Goal: Use online tool/utility: Utilize a website feature to perform a specific function

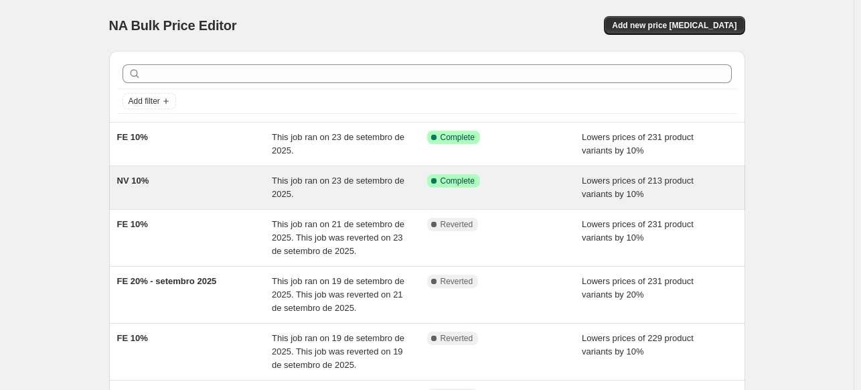
click at [183, 187] on div "NV 10%" at bounding box center [194, 187] width 155 height 27
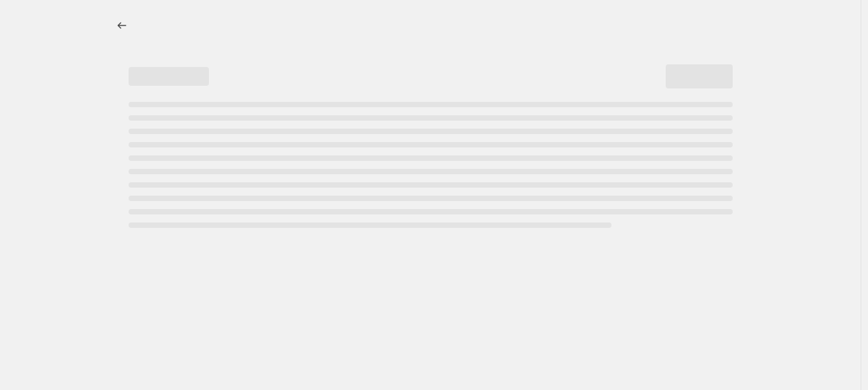
select select "percentage"
select select "collection"
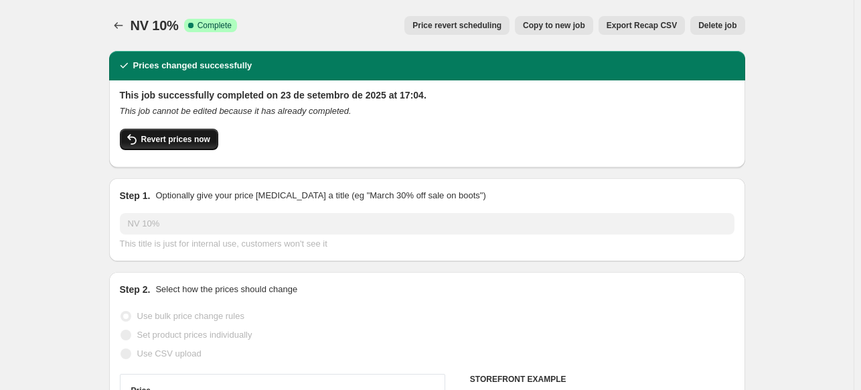
click at [175, 136] on span "Revert prices now" at bounding box center [175, 139] width 69 height 11
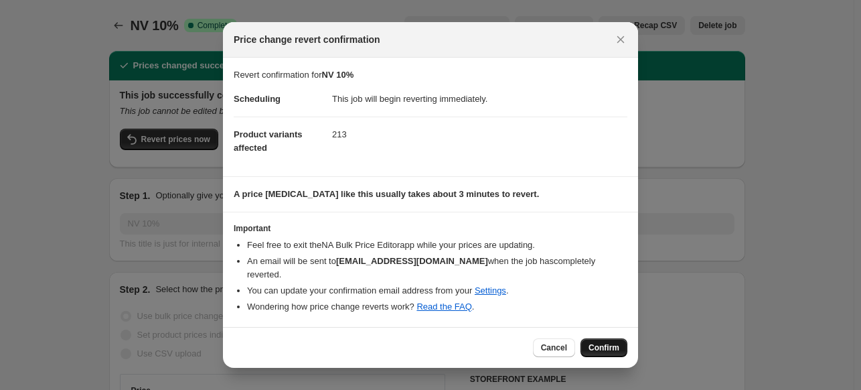
click at [594, 342] on span "Confirm" at bounding box center [603, 347] width 31 height 11
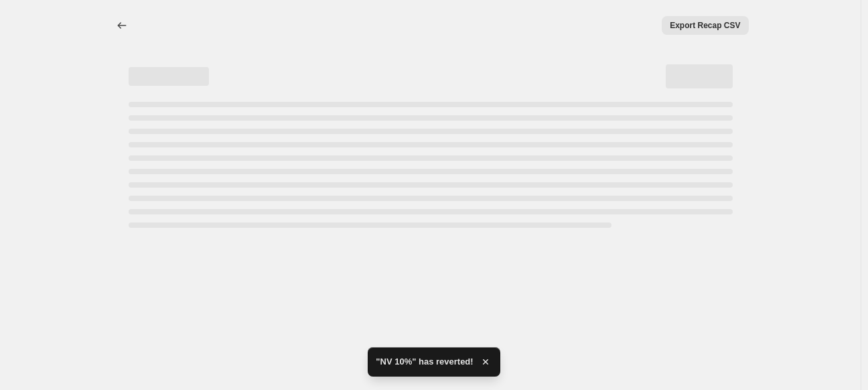
select select "percentage"
select select "collection"
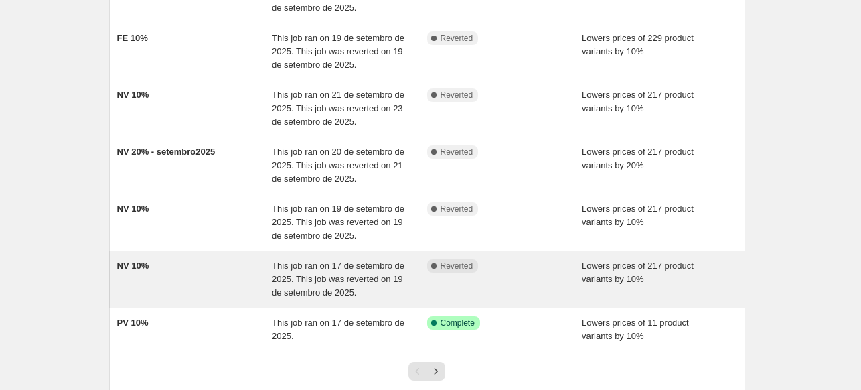
scroll to position [335, 0]
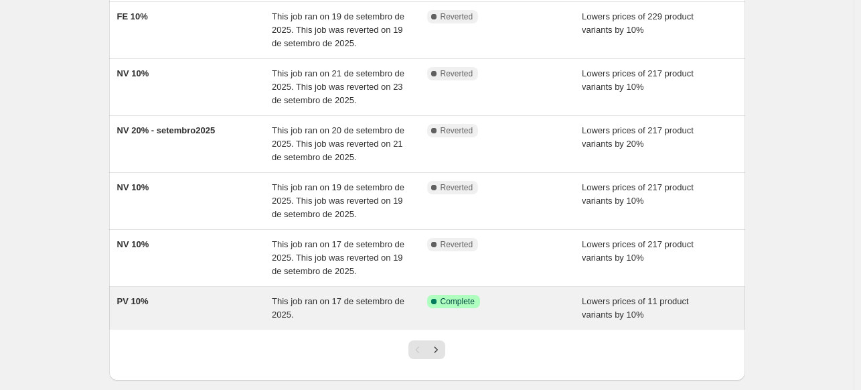
click at [208, 299] on div "PV 10%" at bounding box center [194, 308] width 155 height 27
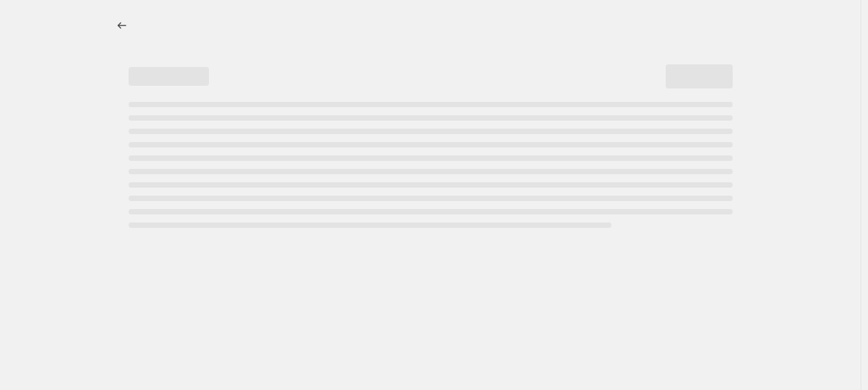
select select "percentage"
select select "collection"
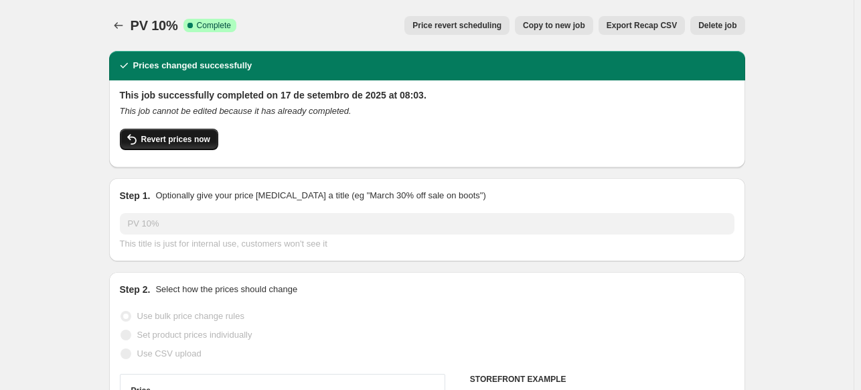
click at [191, 143] on span "Revert prices now" at bounding box center [175, 139] width 69 height 11
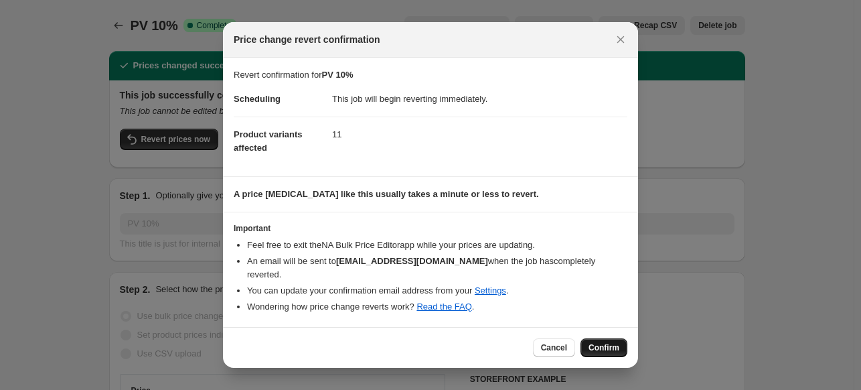
click at [612, 342] on span "Confirm" at bounding box center [603, 347] width 31 height 11
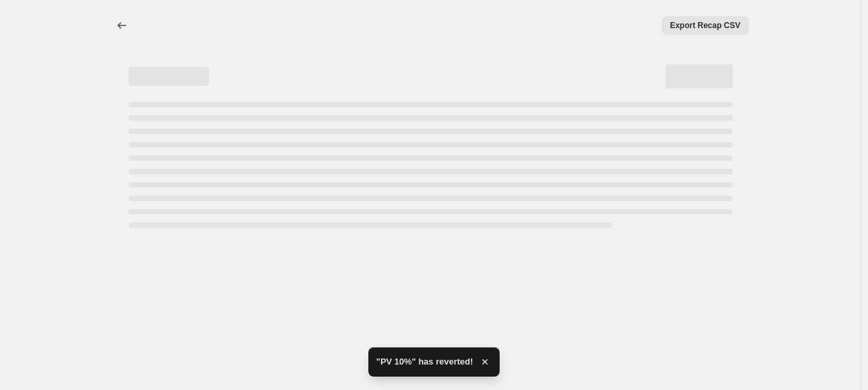
select select "percentage"
select select "collection"
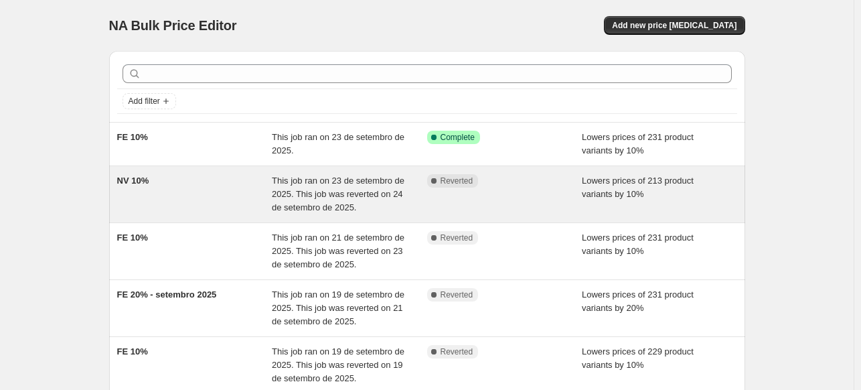
click at [234, 185] on div "NV 10%" at bounding box center [194, 194] width 155 height 40
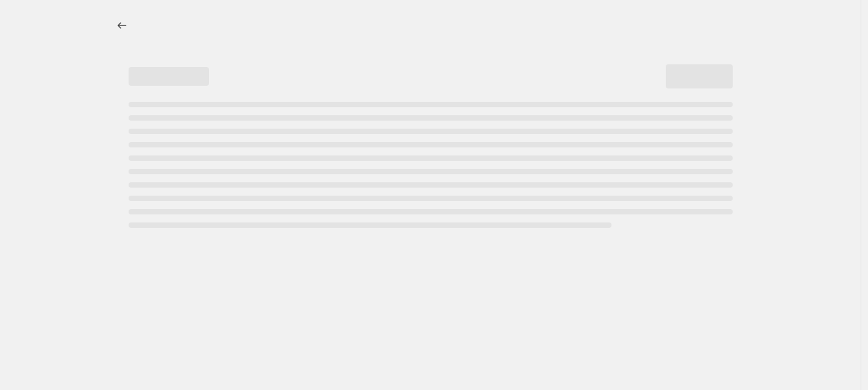
select select "percentage"
select select "collection"
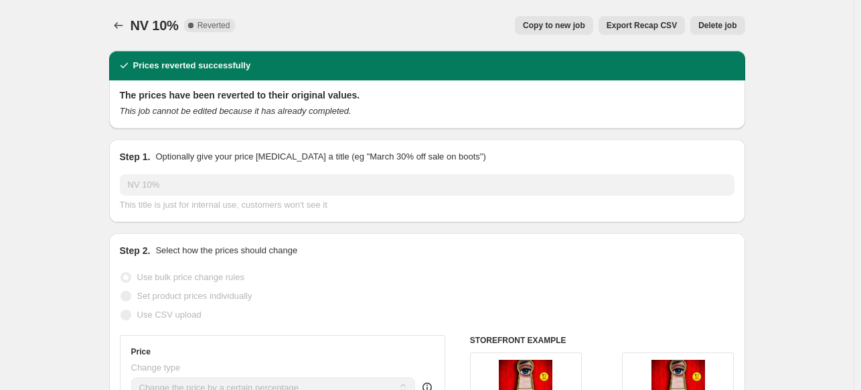
click at [552, 29] on span "Copy to new job" at bounding box center [554, 25] width 62 height 11
select select "percentage"
select select "collection"
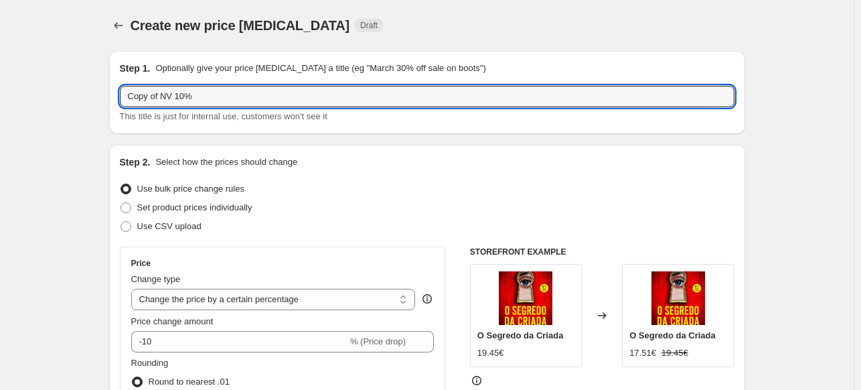
drag, startPoint x: 163, startPoint y: 96, endPoint x: 94, endPoint y: 88, distance: 69.5
click at [217, 96] on input "NV 10%" at bounding box center [427, 96] width 615 height 21
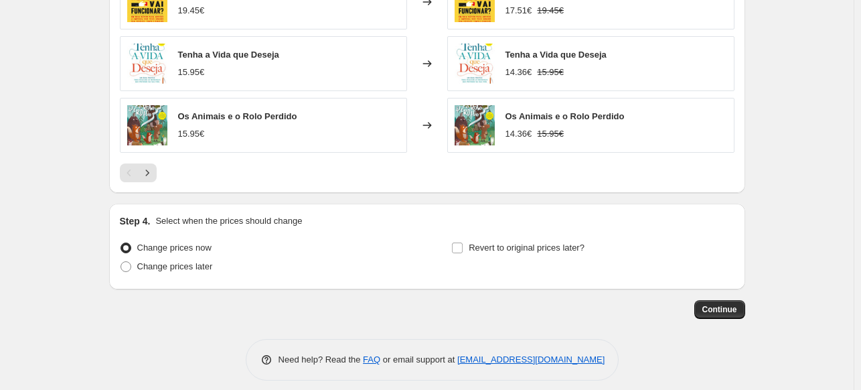
scroll to position [1098, 0]
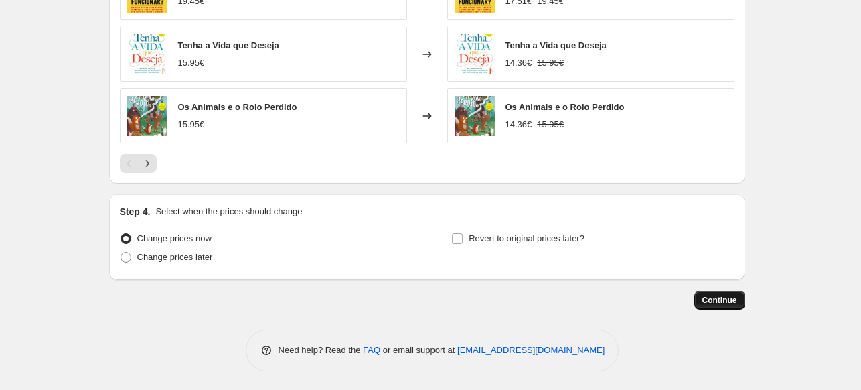
type input "NV 10%"
click at [714, 296] on span "Continue" at bounding box center [719, 300] width 35 height 11
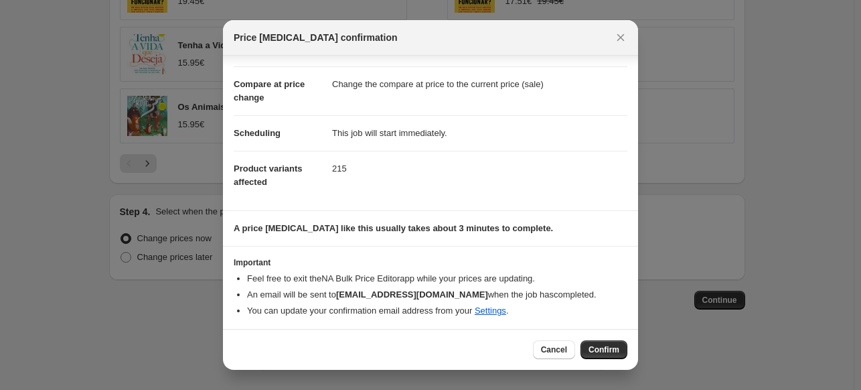
scroll to position [49, 0]
click at [602, 355] on button "Confirm" at bounding box center [603, 349] width 47 height 19
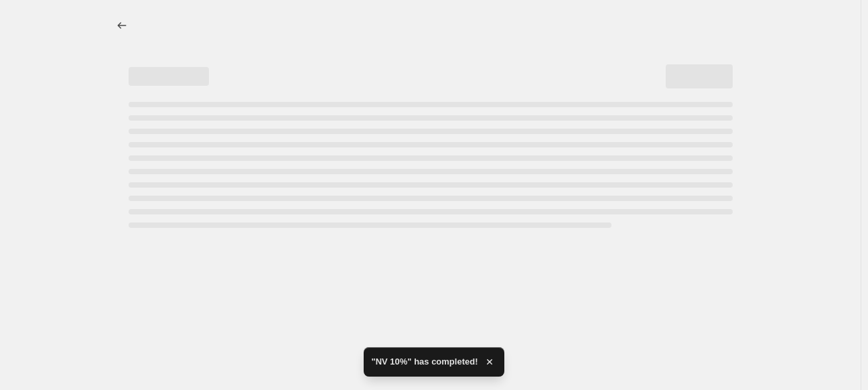
select select "percentage"
select select "collection"
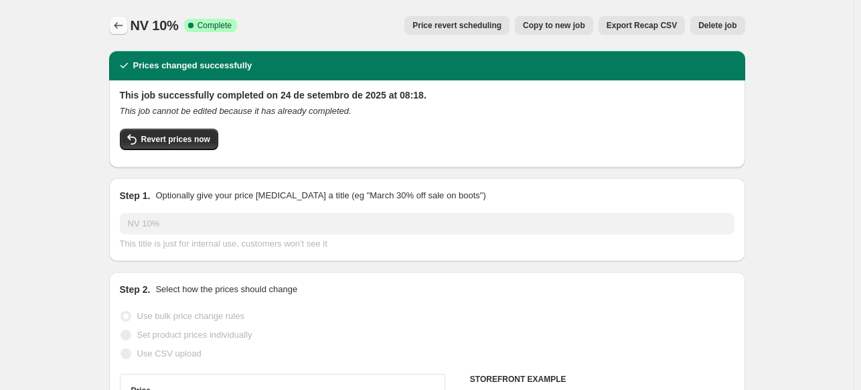
click at [120, 27] on icon "Price change jobs" at bounding box center [118, 25] width 13 height 13
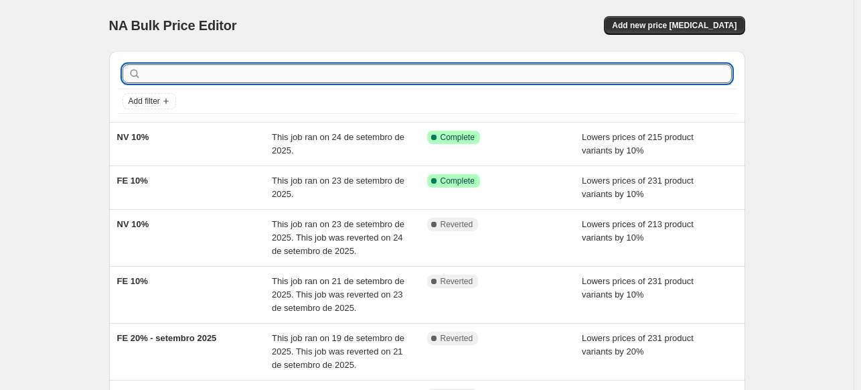
click at [205, 75] on input "text" at bounding box center [438, 73] width 588 height 19
type input "pv"
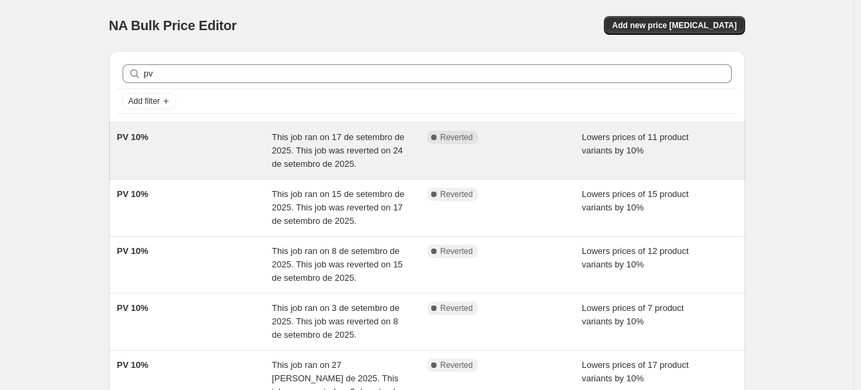
click at [182, 143] on div "PV 10%" at bounding box center [194, 151] width 155 height 40
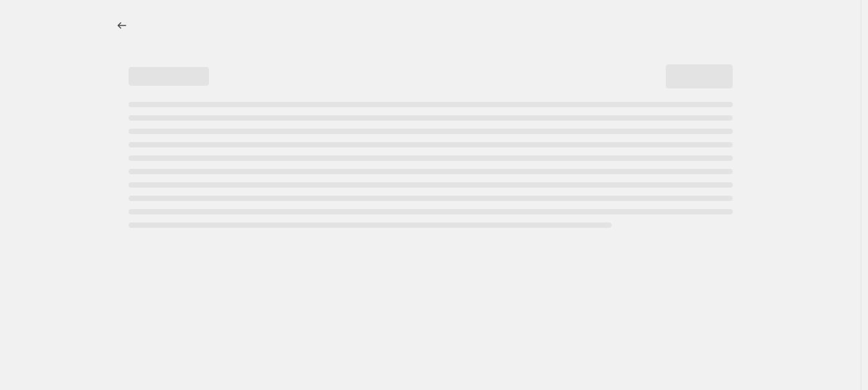
select select "percentage"
select select "collection"
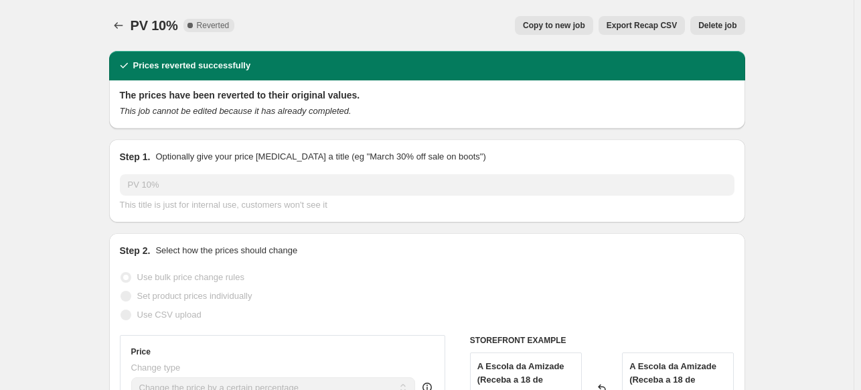
click at [559, 27] on span "Copy to new job" at bounding box center [554, 25] width 62 height 11
select select "percentage"
select select "collection"
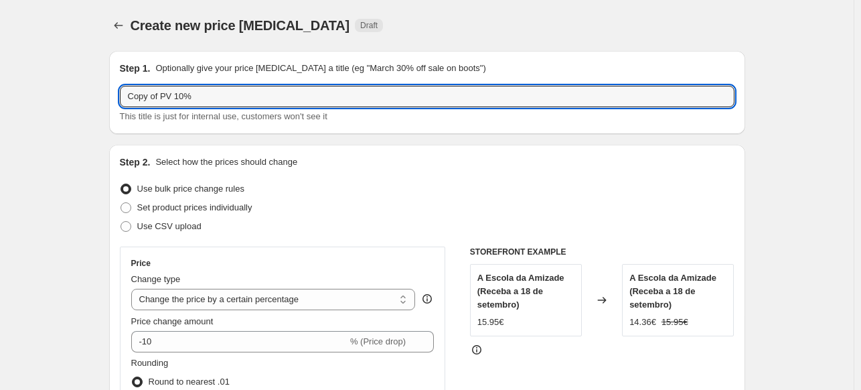
drag, startPoint x: 165, startPoint y: 94, endPoint x: 101, endPoint y: 93, distance: 63.6
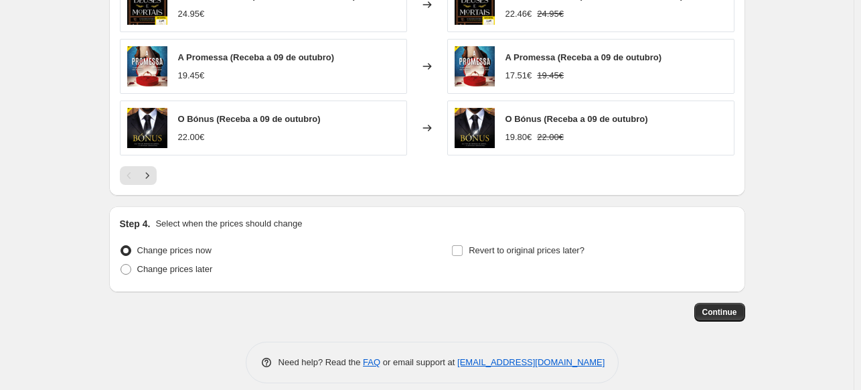
scroll to position [1089, 0]
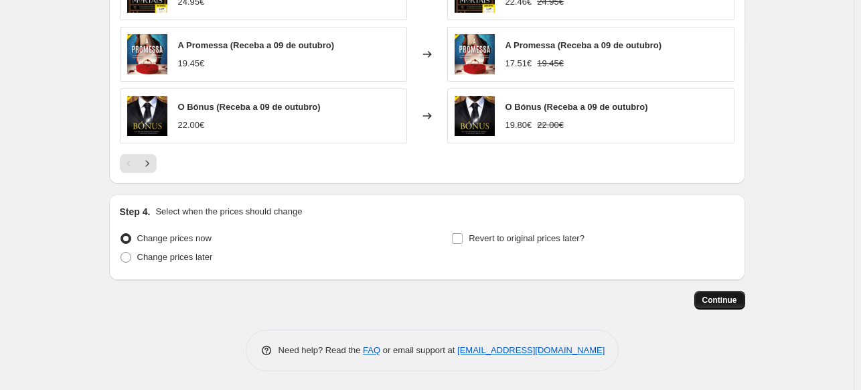
type input "PV 10%"
click at [723, 307] on button "Continue" at bounding box center [719, 300] width 51 height 19
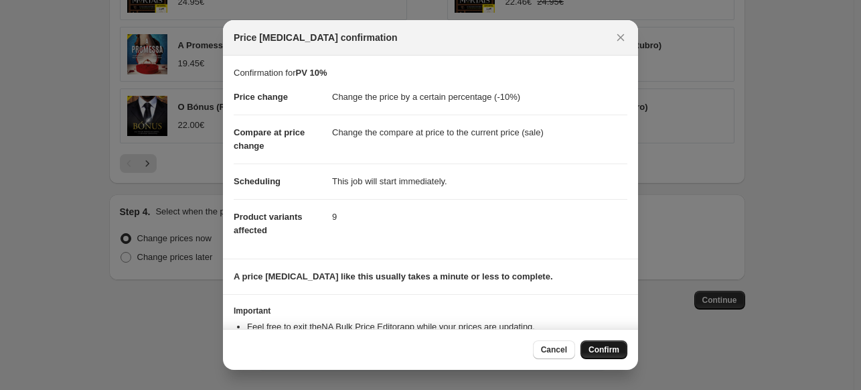
click at [605, 353] on span "Confirm" at bounding box center [603, 349] width 31 height 11
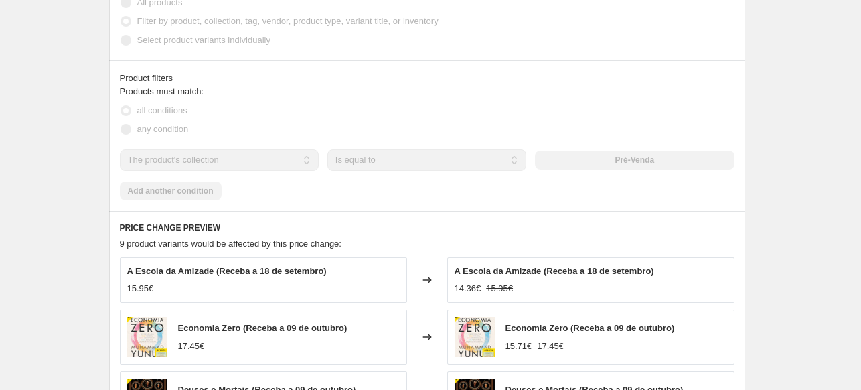
scroll to position [655, 0]
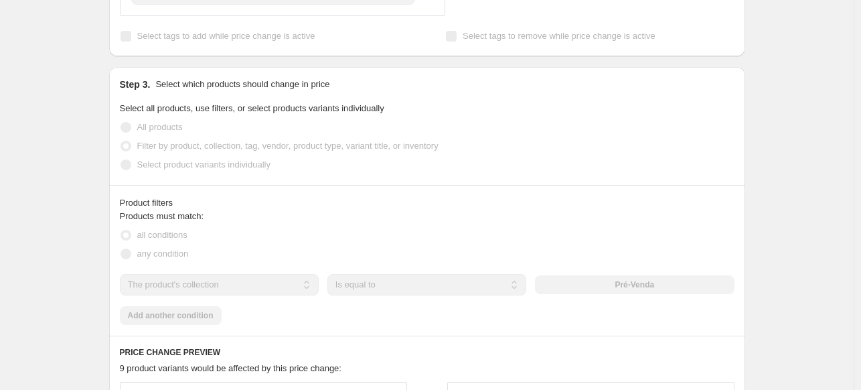
select select "percentage"
select select "collection"
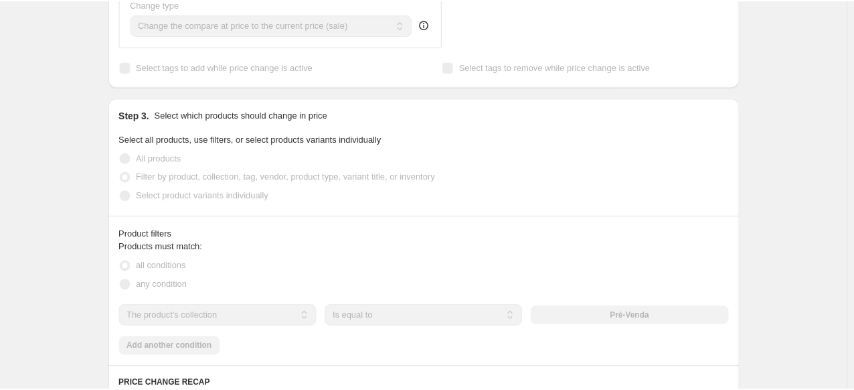
scroll to position [0, 0]
